Goal: Information Seeking & Learning: Learn about a topic

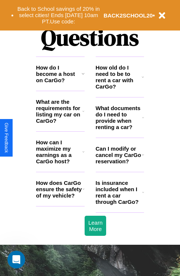
scroll to position [901, 0]
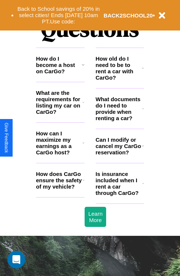
click at [60, 74] on h3 "How do I become a host on CarGo?" at bounding box center [59, 64] width 46 height 19
click at [83, 68] on icon at bounding box center [83, 65] width 3 height 6
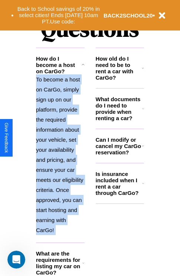
scroll to position [944, 0]
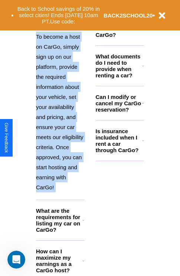
click at [83, 264] on icon at bounding box center [84, 261] width 2 height 6
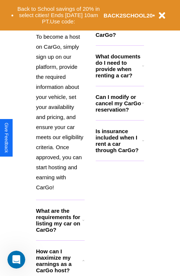
click at [120, 37] on h3 "How old do I need to be to rent a car with CarGo?" at bounding box center [119, 25] width 46 height 25
click at [120, 113] on h3 "Can I modify or cancel my CarGo reservation?" at bounding box center [119, 103] width 46 height 19
click at [120, 78] on h3 "What documents do I need to provide when renting a car?" at bounding box center [119, 65] width 47 height 25
